Goal: Transaction & Acquisition: Purchase product/service

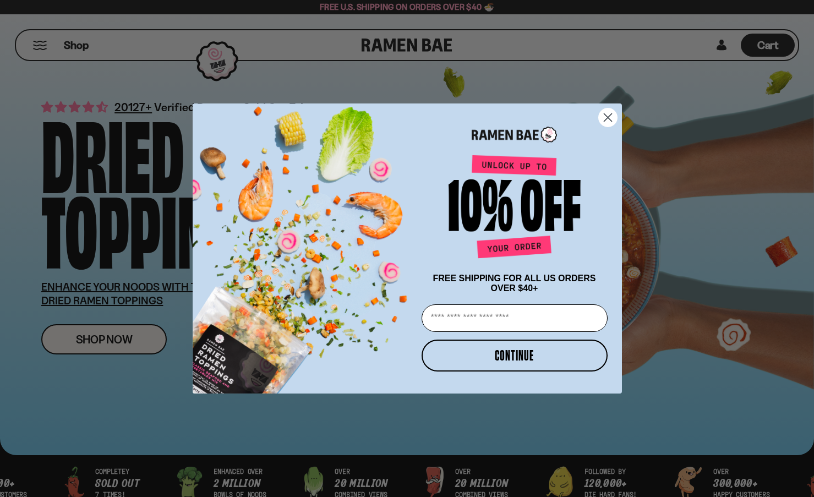
click at [610, 118] on circle "Close dialog" at bounding box center [607, 117] width 18 height 18
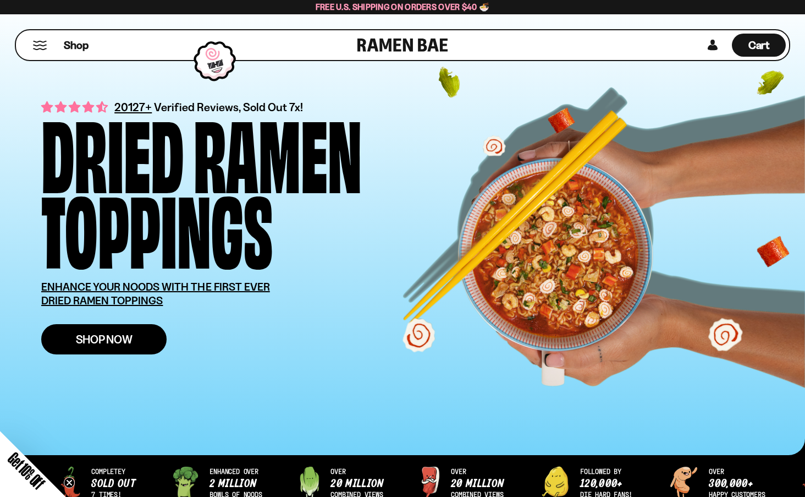
click at [133, 345] on span "Shop Now" at bounding box center [104, 339] width 57 height 12
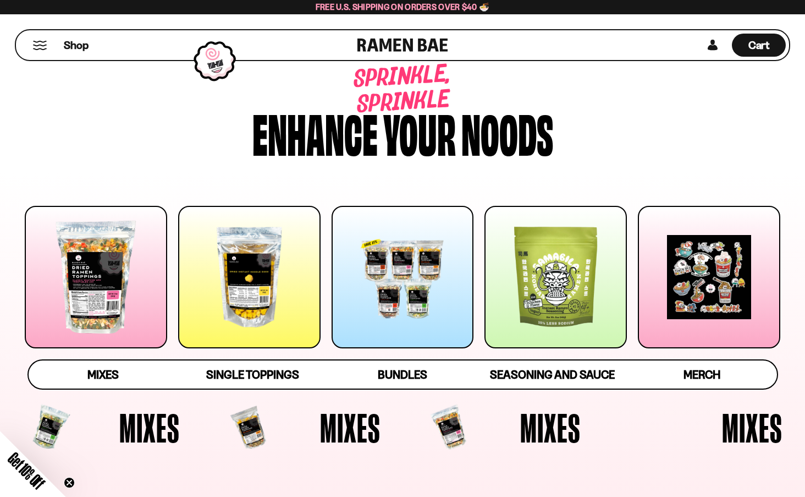
scroll to position [110, 0]
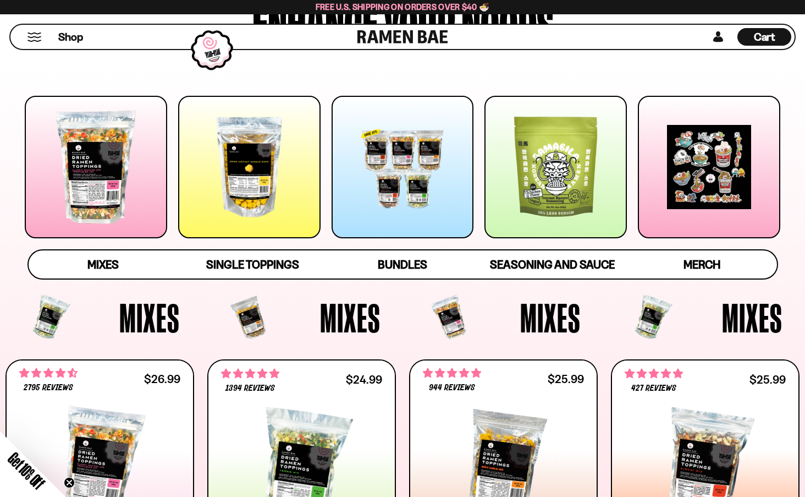
click at [93, 215] on div at bounding box center [96, 167] width 142 height 142
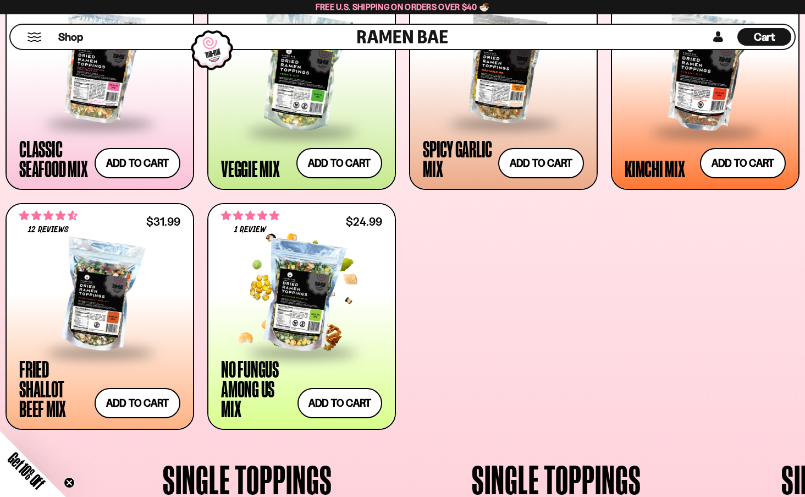
scroll to position [507, 0]
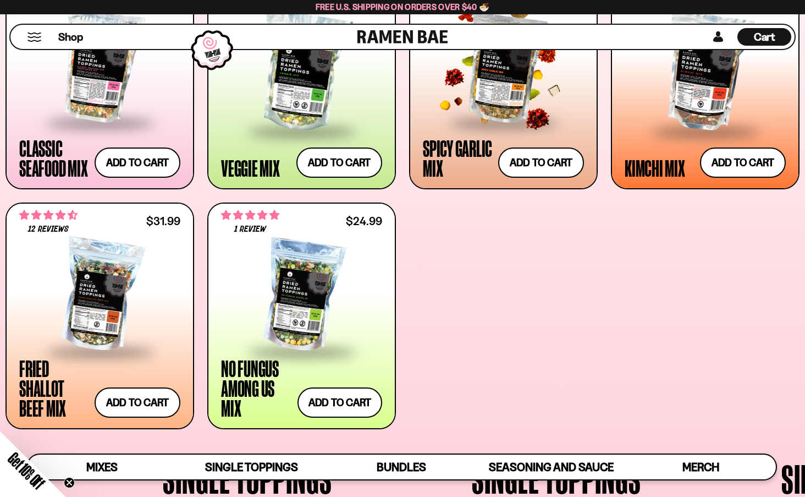
click at [510, 122] on div at bounding box center [503, 67] width 161 height 110
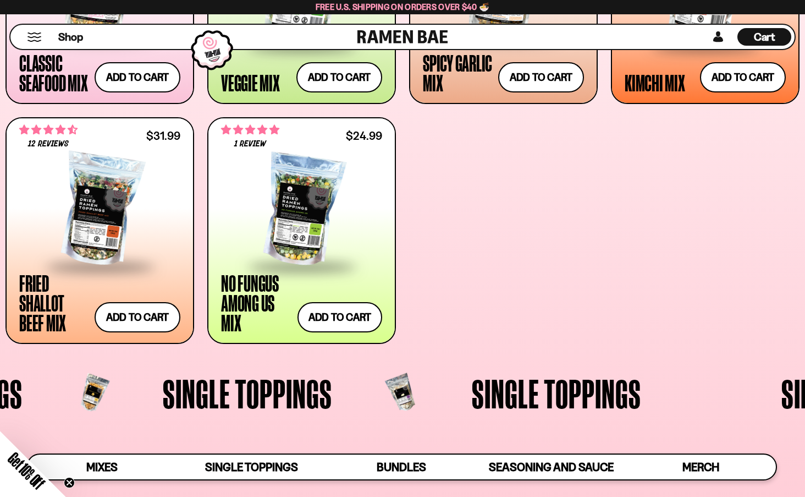
scroll to position [617, 0]
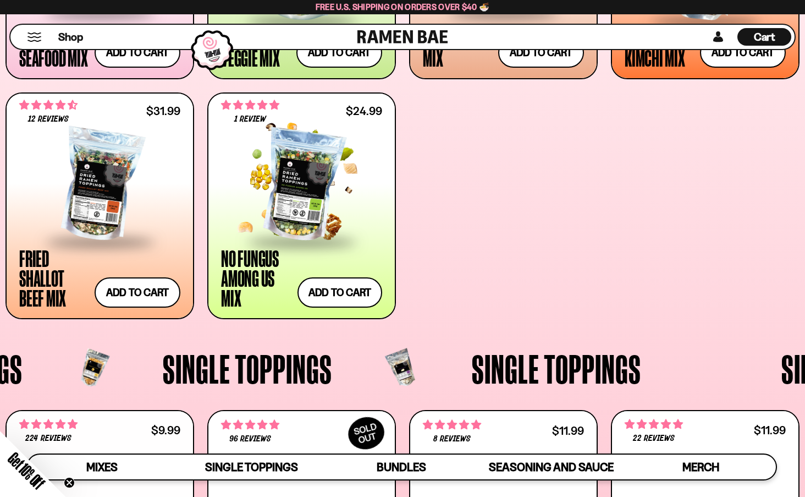
click at [317, 240] on div at bounding box center [301, 185] width 161 height 110
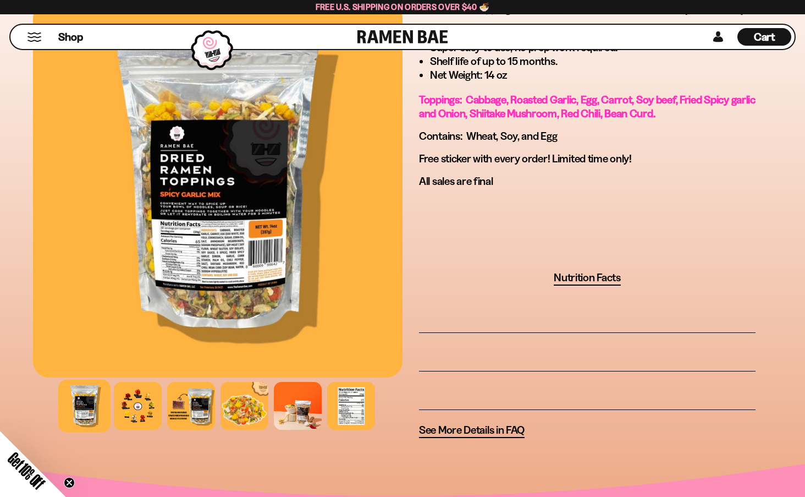
scroll to position [715, 0]
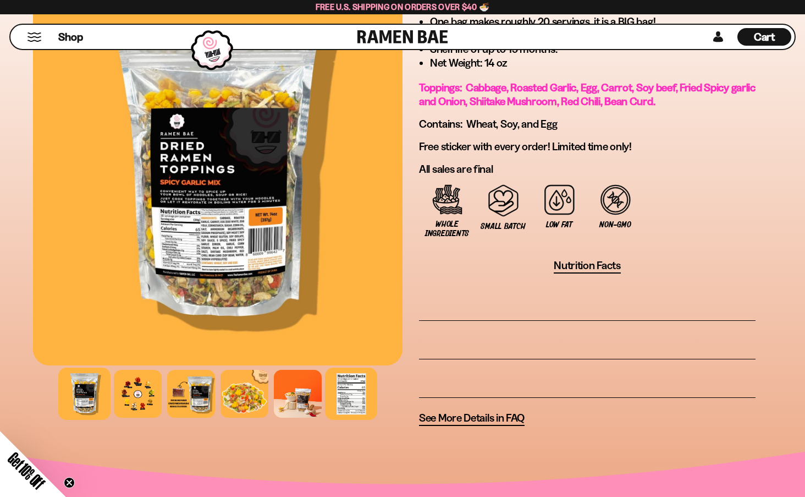
click at [377, 420] on div at bounding box center [351, 394] width 52 height 52
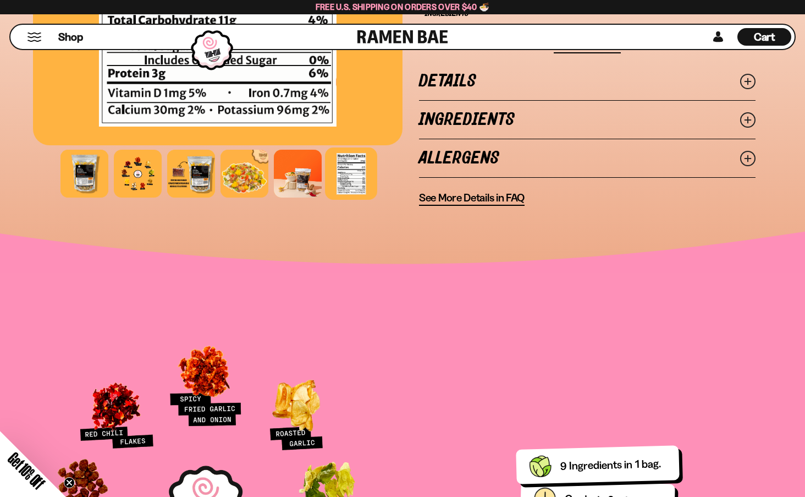
scroll to position [990, 0]
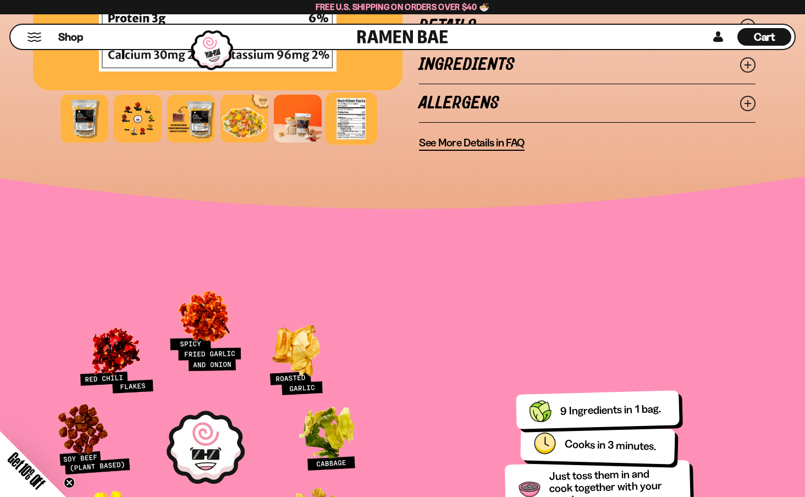
click at [741, 73] on icon at bounding box center [748, 64] width 15 height 15
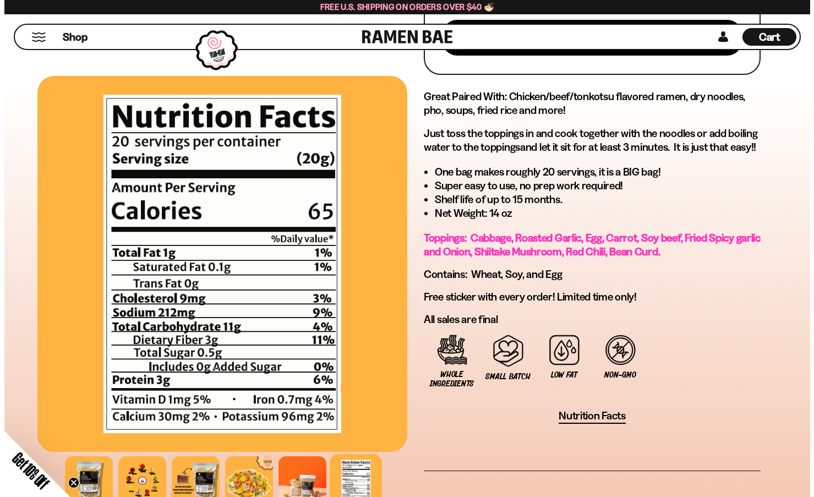
scroll to position [550, 0]
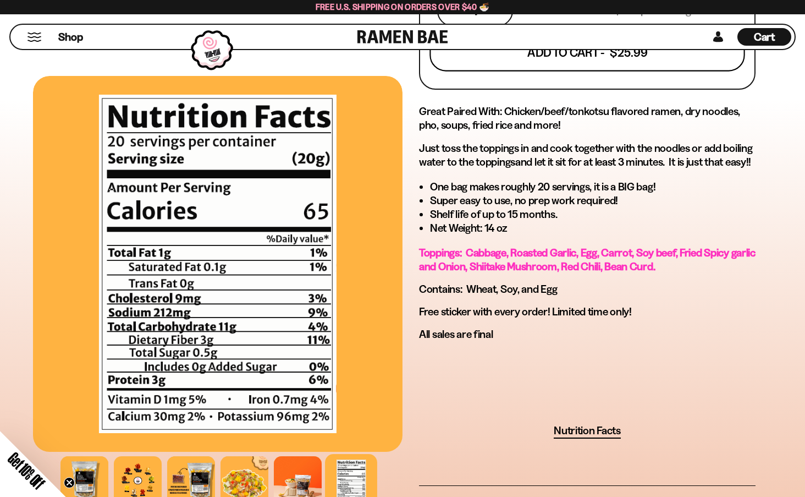
click at [679, 72] on button "Add To Cart - $25.99" at bounding box center [587, 52] width 315 height 37
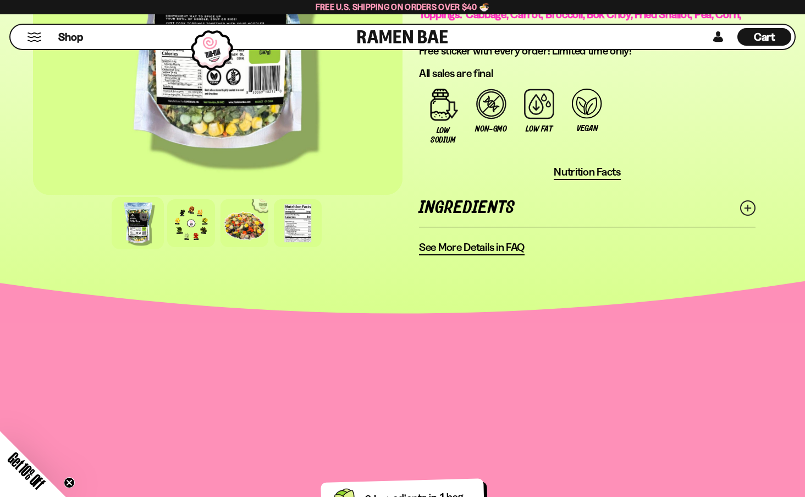
scroll to position [1045, 0]
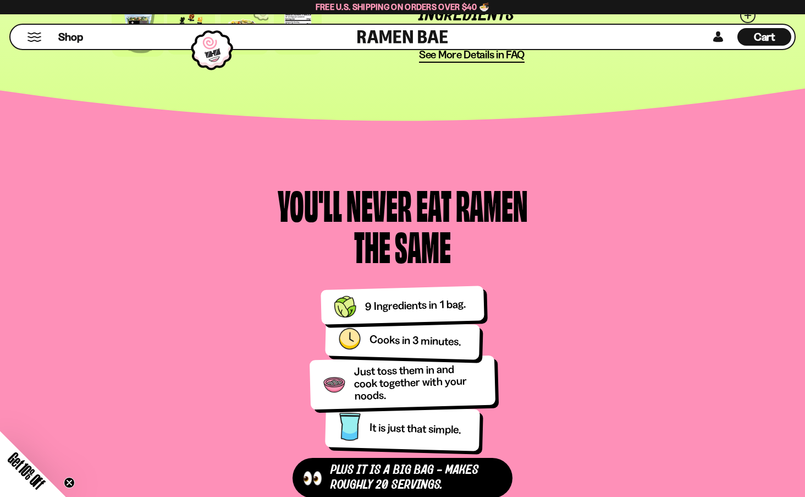
click at [746, 18] on line at bounding box center [749, 16] width 6 height 6
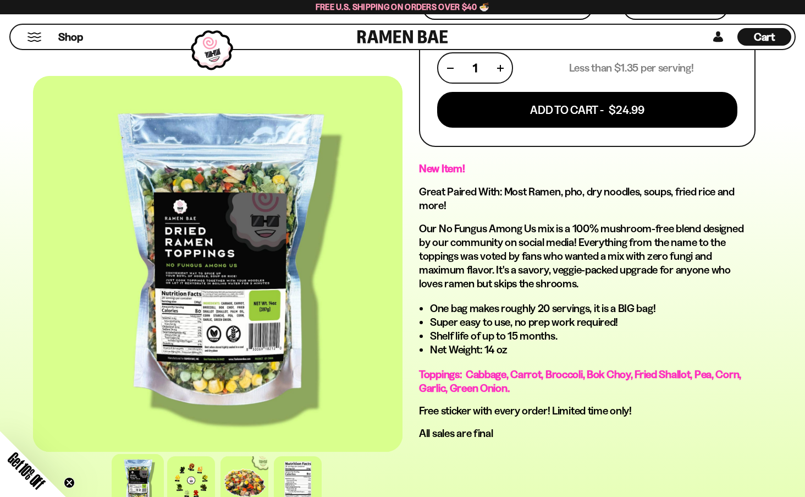
scroll to position [385, 0]
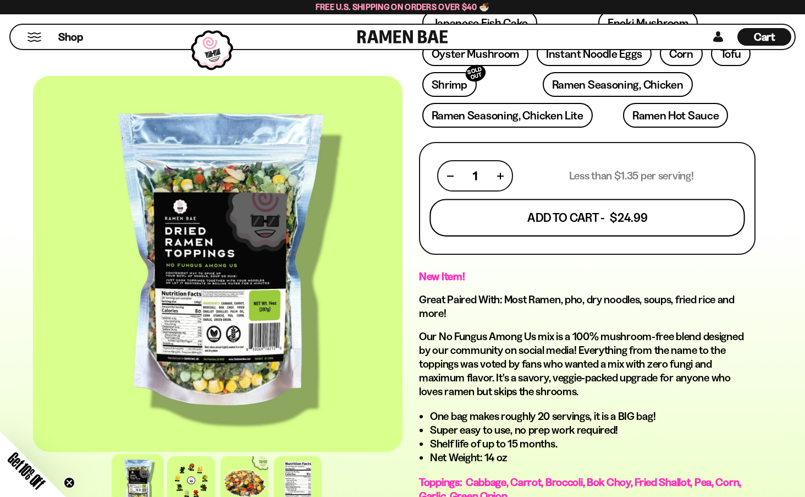
click at [662, 237] on button "Add To Cart - $24.99" at bounding box center [587, 217] width 315 height 37
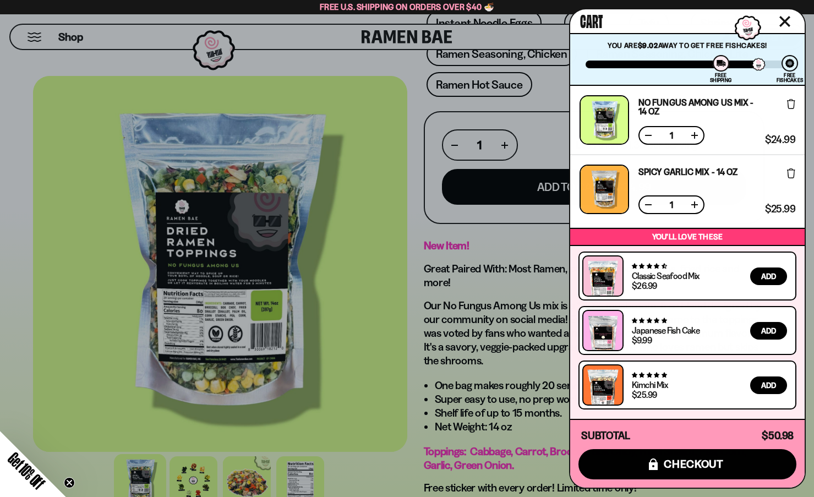
click at [472, 253] on div at bounding box center [407, 248] width 814 height 497
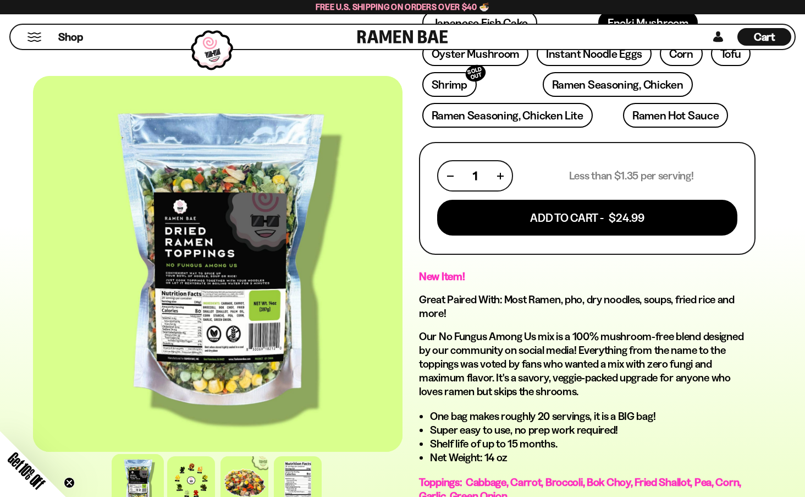
click at [670, 35] on link "Enoki Mushroom" at bounding box center [649, 22] width 100 height 25
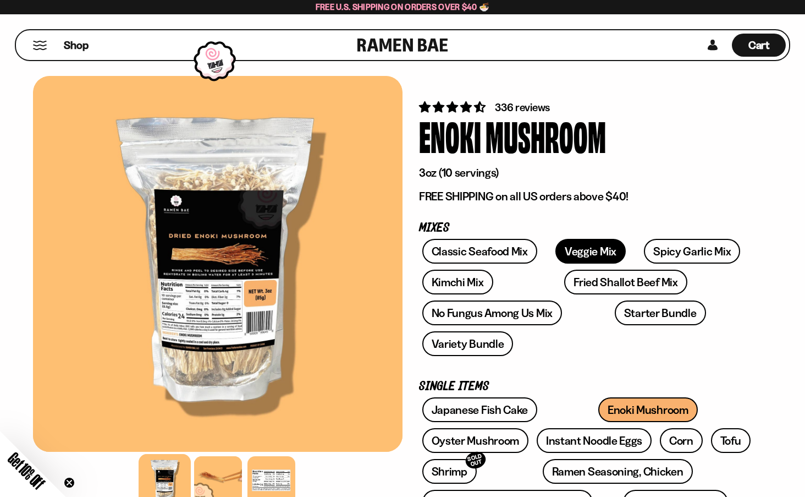
click at [626, 264] on link "Veggie Mix" at bounding box center [591, 251] width 70 height 25
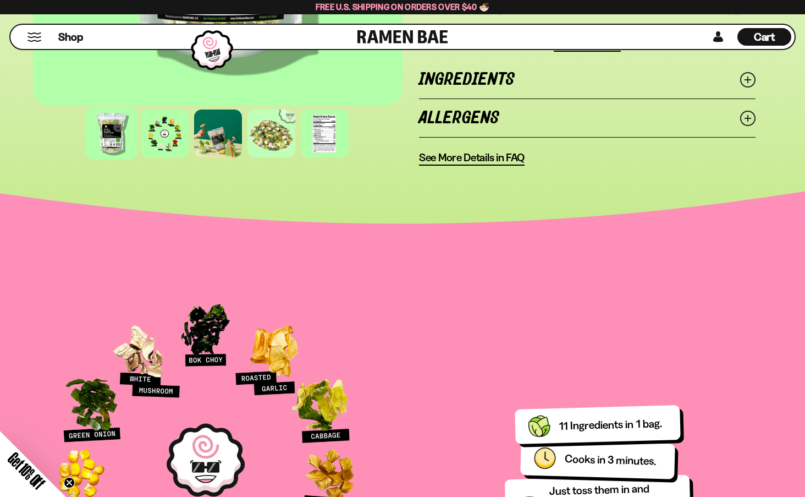
scroll to position [990, 0]
click at [741, 87] on icon at bounding box center [748, 79] width 15 height 15
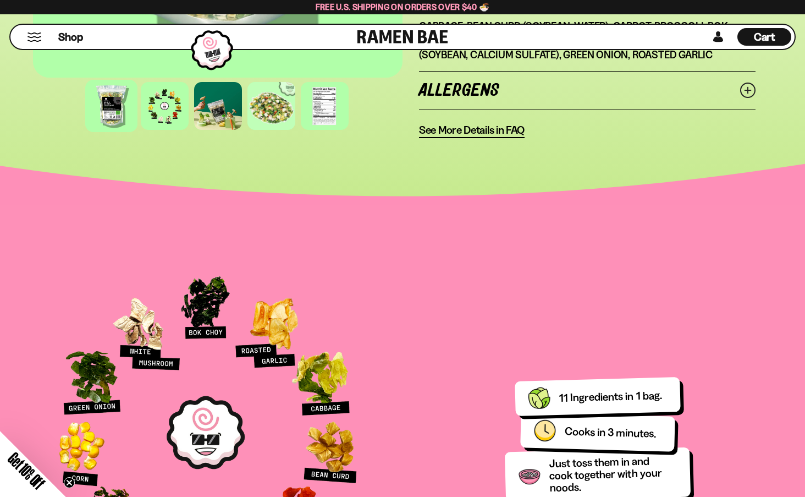
scroll to position [1210, 0]
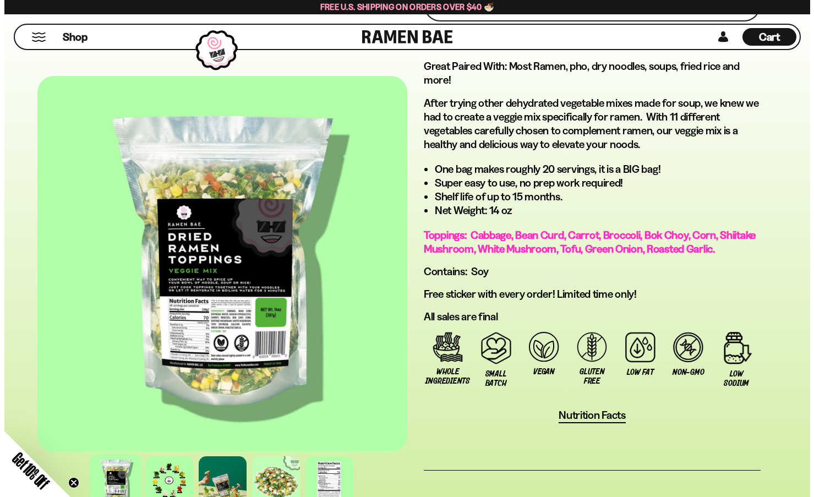
scroll to position [495, 0]
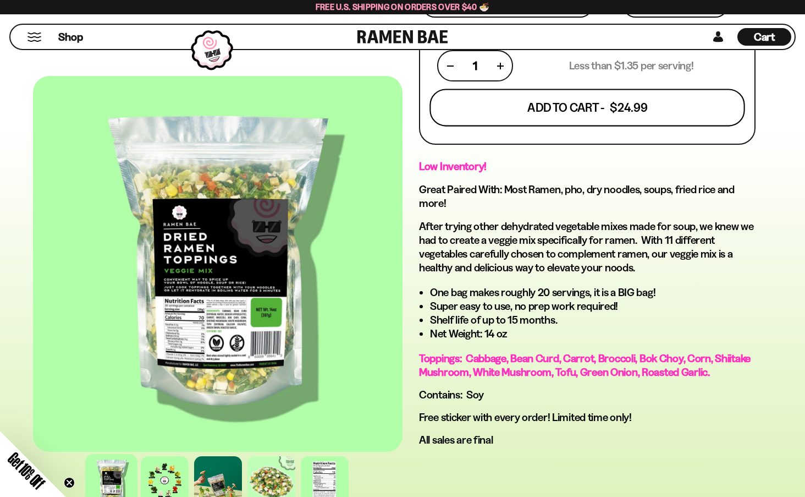
drag, startPoint x: 660, startPoint y: 261, endPoint x: 671, endPoint y: 251, distance: 15.2
click at [660, 127] on button "Add To Cart - $24.99" at bounding box center [587, 107] width 315 height 37
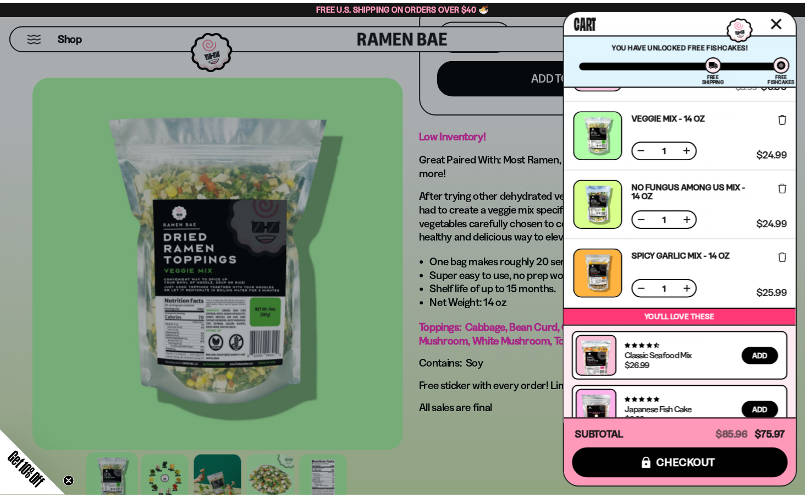
scroll to position [0, 0]
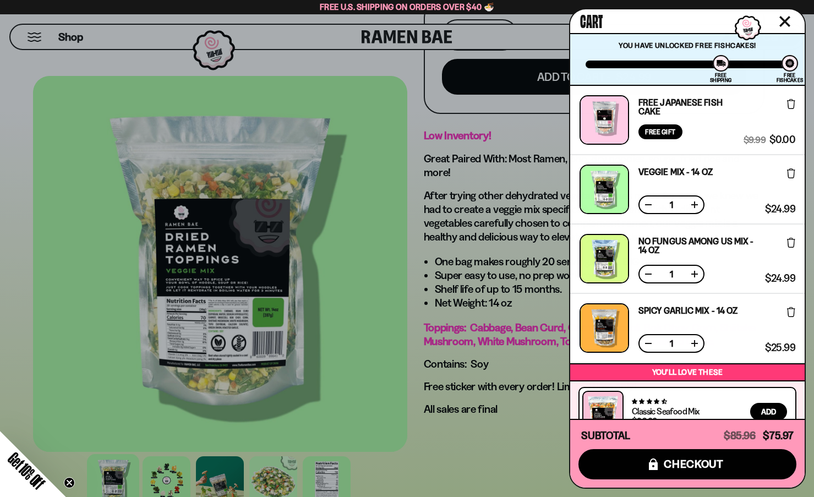
click at [463, 79] on div at bounding box center [407, 248] width 814 height 497
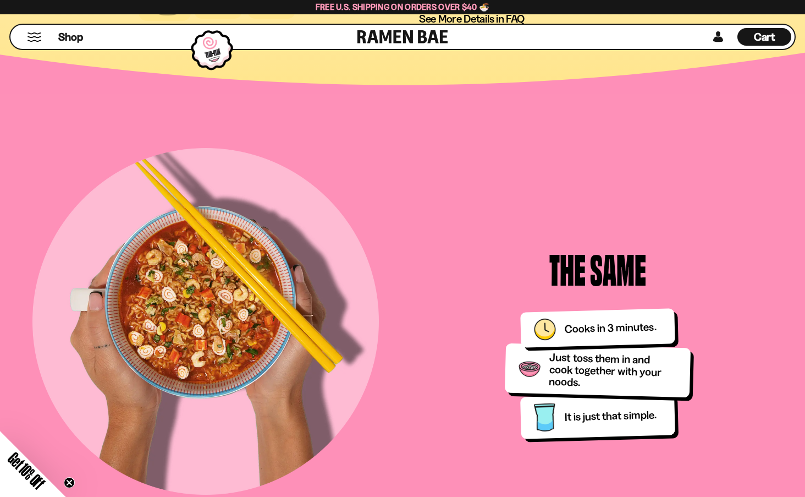
scroll to position [1045, 0]
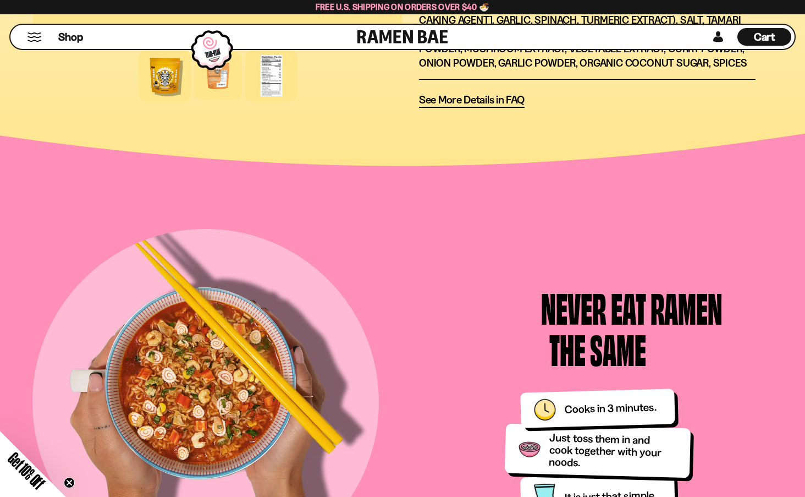
click at [298, 102] on div at bounding box center [271, 76] width 52 height 52
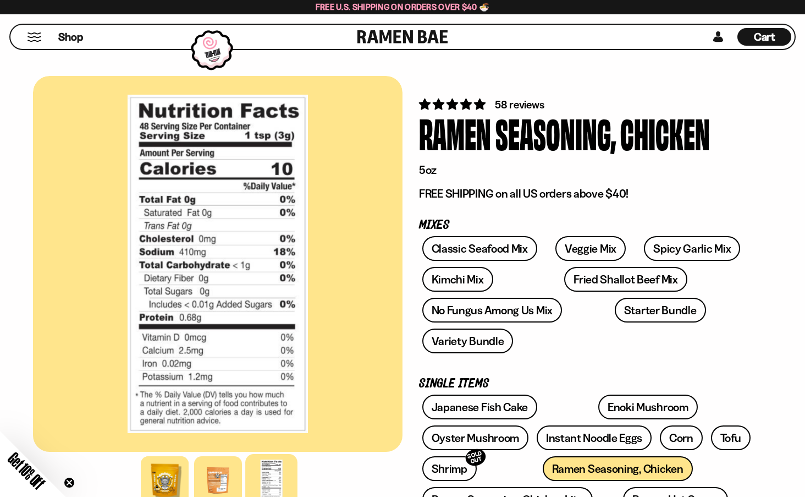
scroll to position [0, 0]
